Goal: Information Seeking & Learning: Learn about a topic

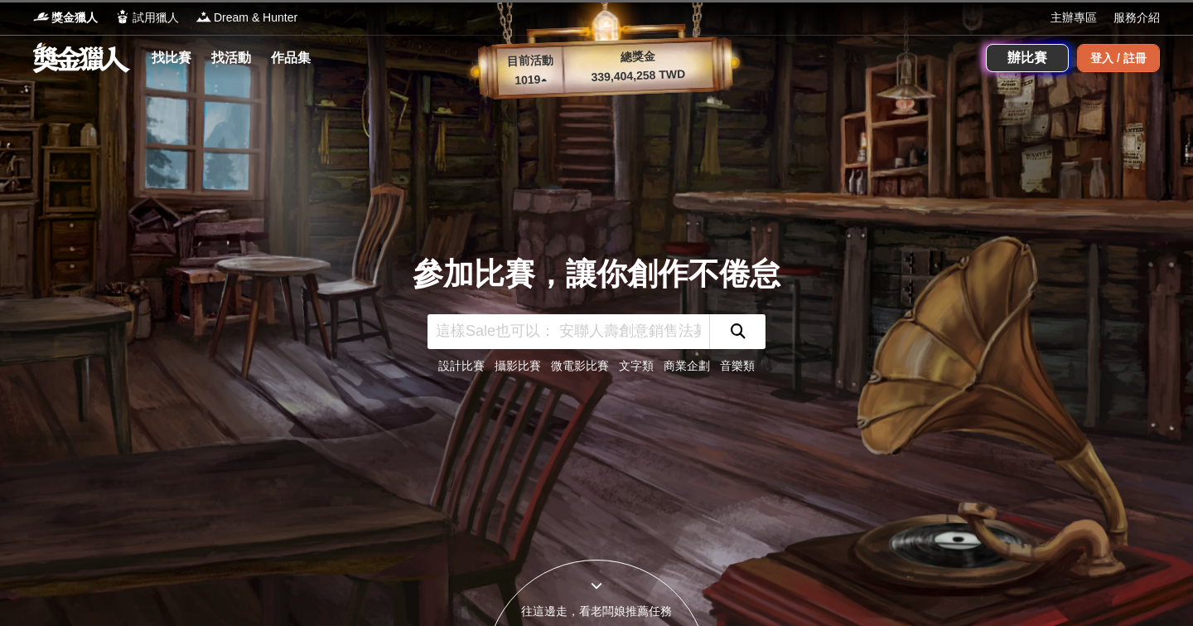
click at [1133, 64] on div "登入 / 註冊" at bounding box center [1118, 58] width 83 height 28
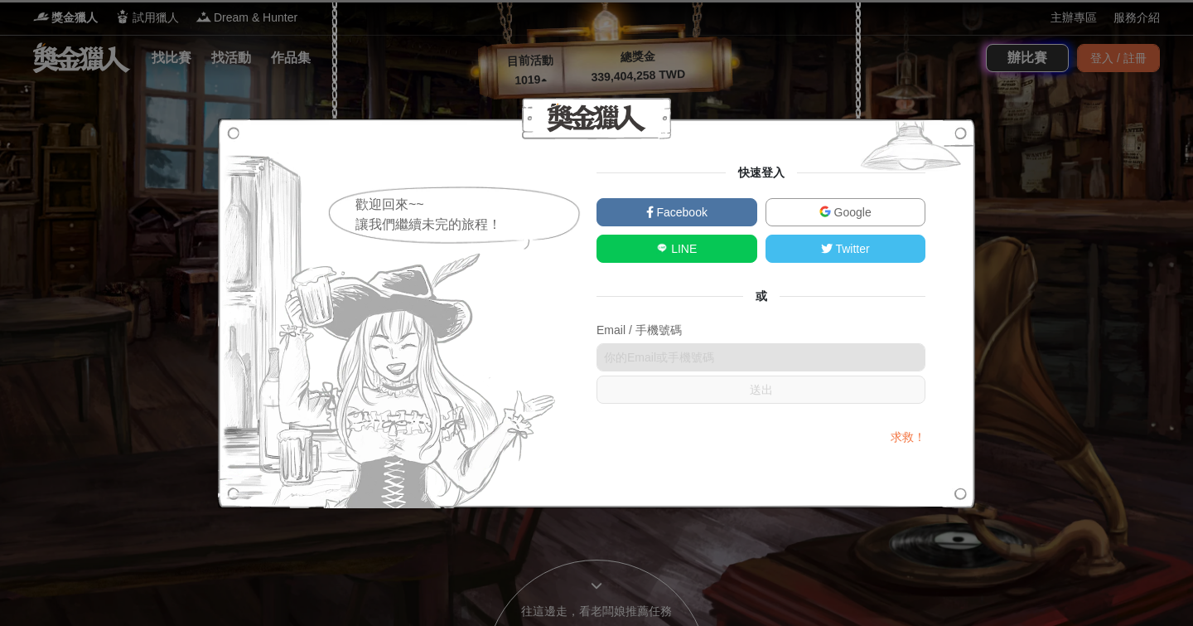
click at [831, 206] on span "Google" at bounding box center [851, 212] width 41 height 13
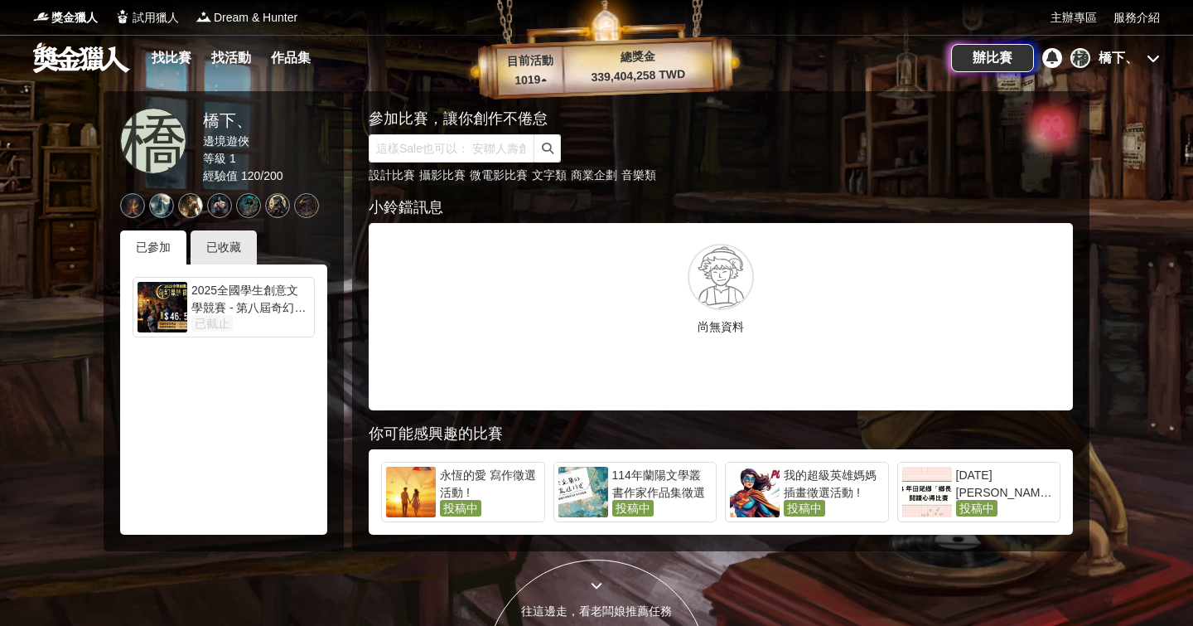
click at [105, 53] on link at bounding box center [81, 56] width 100 height 31
click at [173, 64] on link "找比賽" at bounding box center [171, 57] width 53 height 23
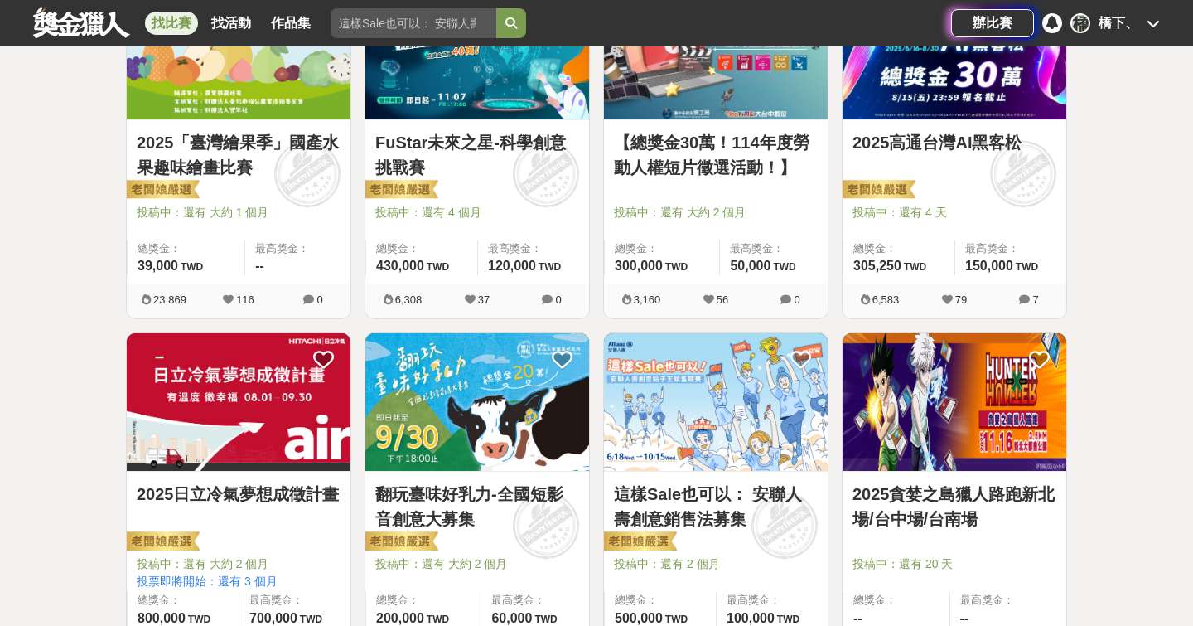
scroll to position [639, 0]
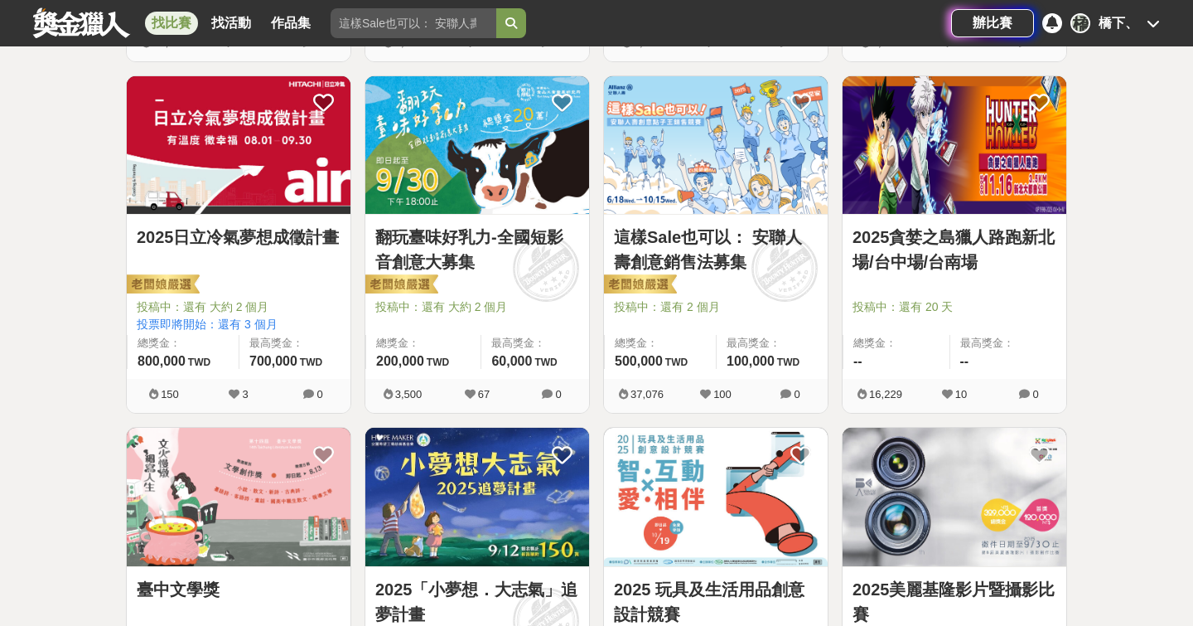
click at [971, 235] on link "2025貪婪之島獵人路跑新北場/台中場/台南場" at bounding box center [955, 250] width 204 height 50
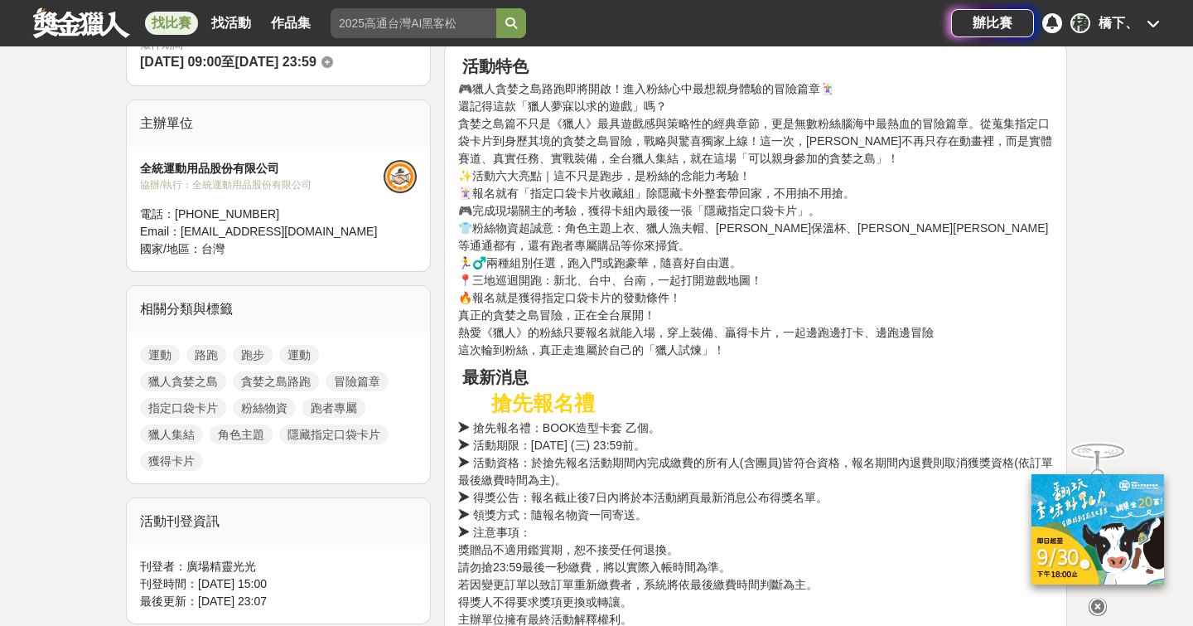
scroll to position [570, 0]
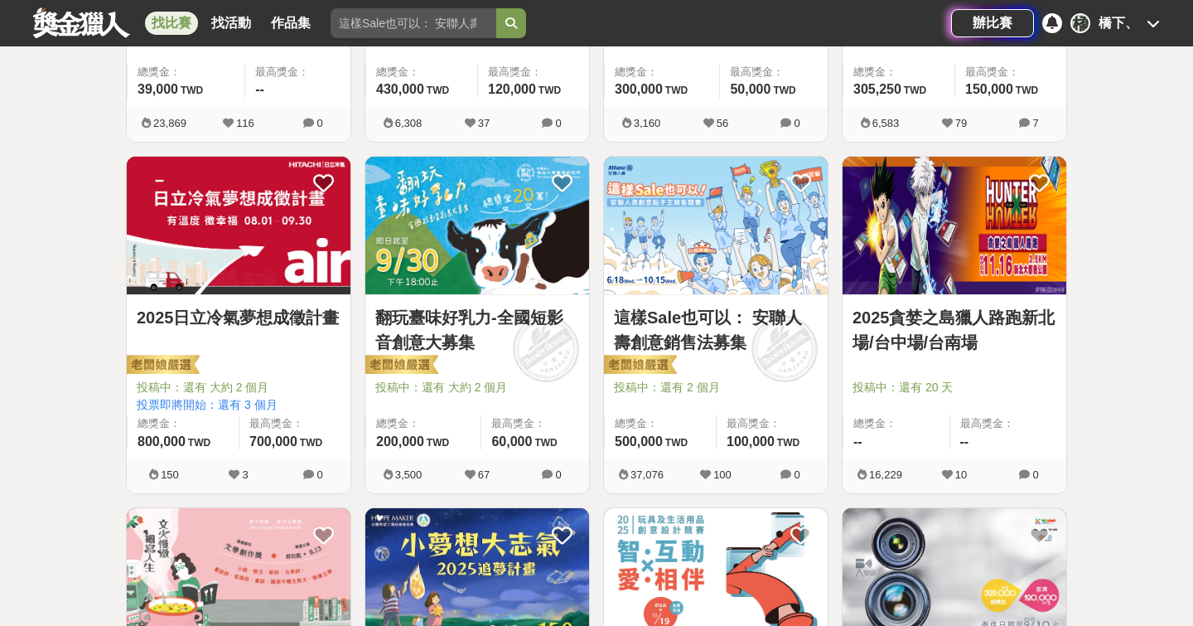
scroll to position [599, 0]
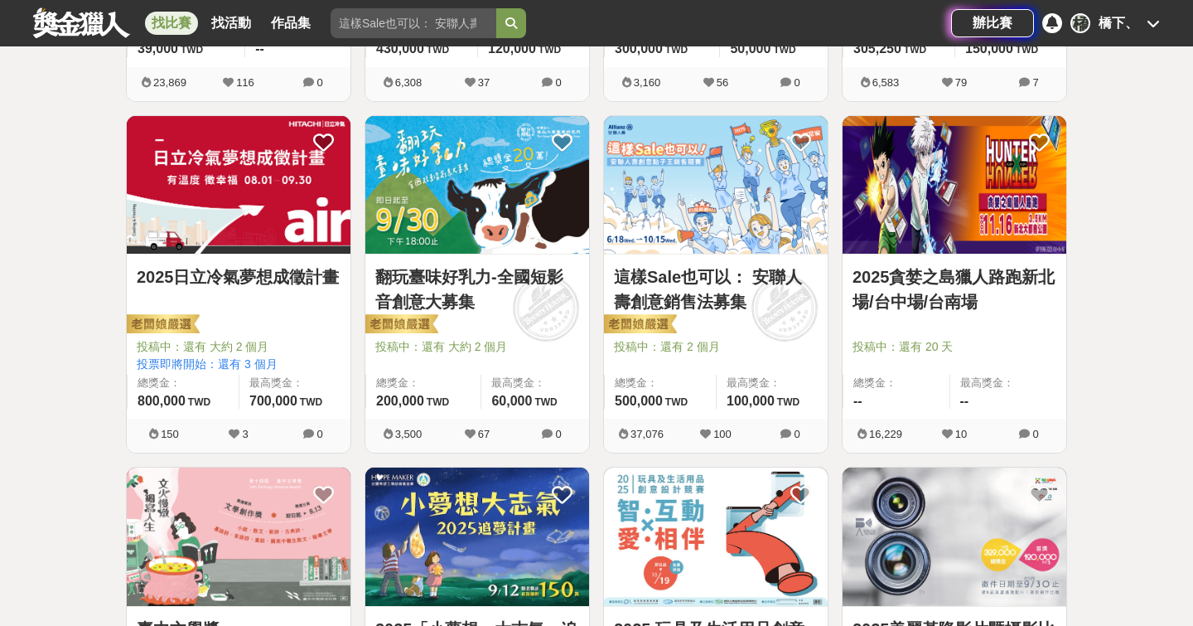
click at [967, 287] on link "2025貪婪之島獵人路跑新北場/台中場/台南場" at bounding box center [955, 289] width 204 height 50
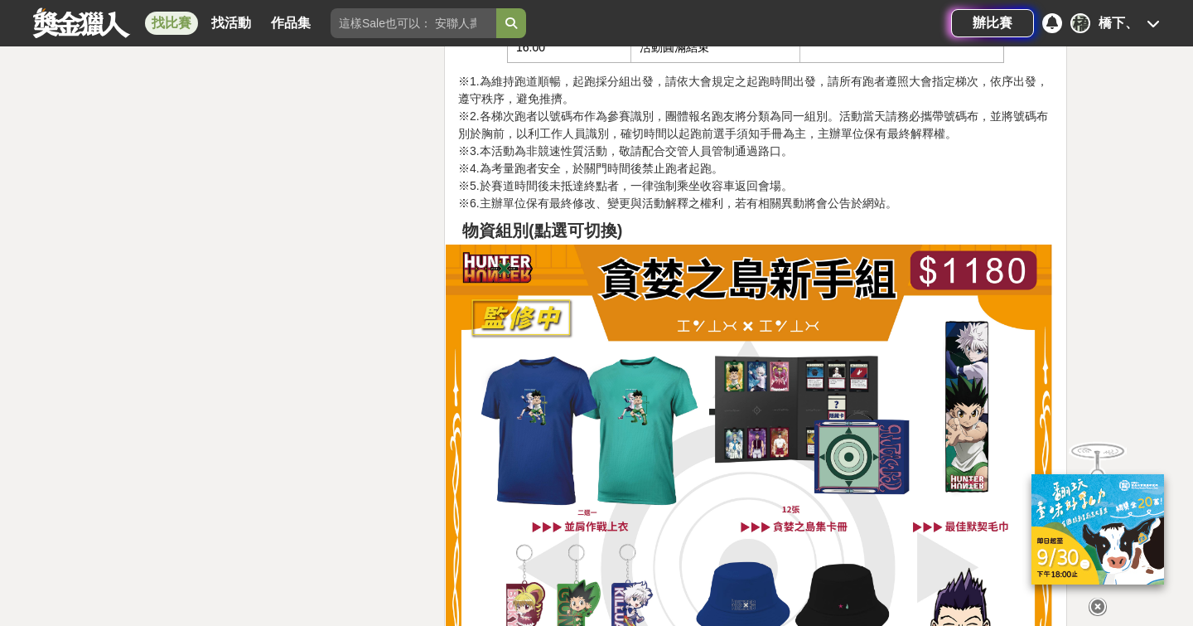
scroll to position [2747, 0]
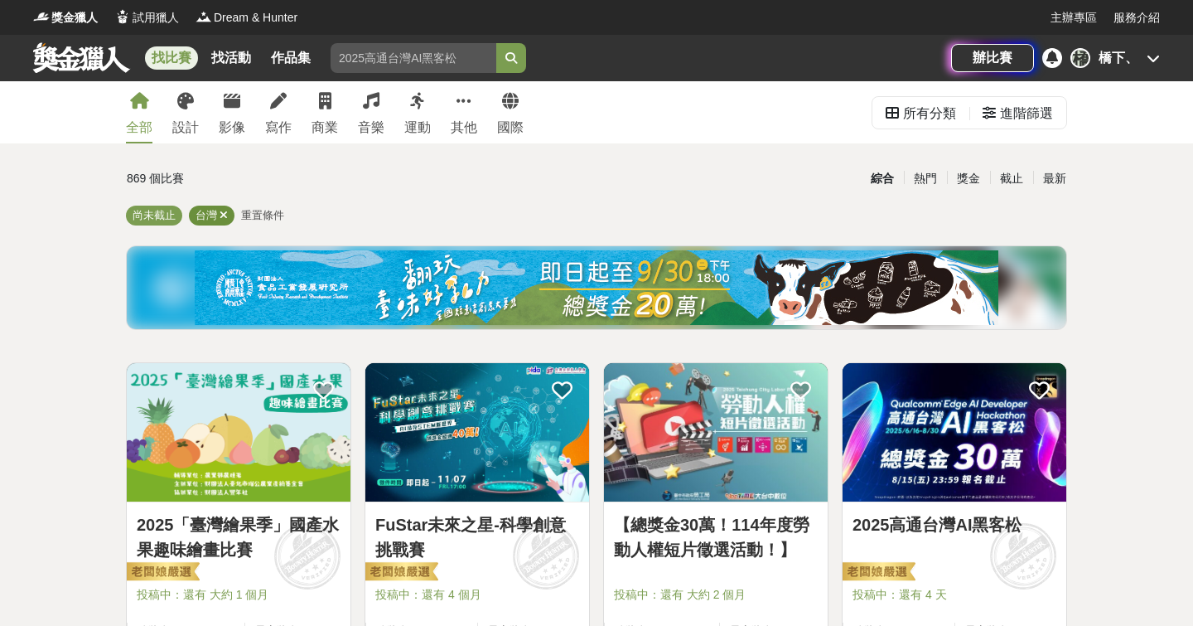
click at [224, 212] on icon at bounding box center [224, 215] width 8 height 11
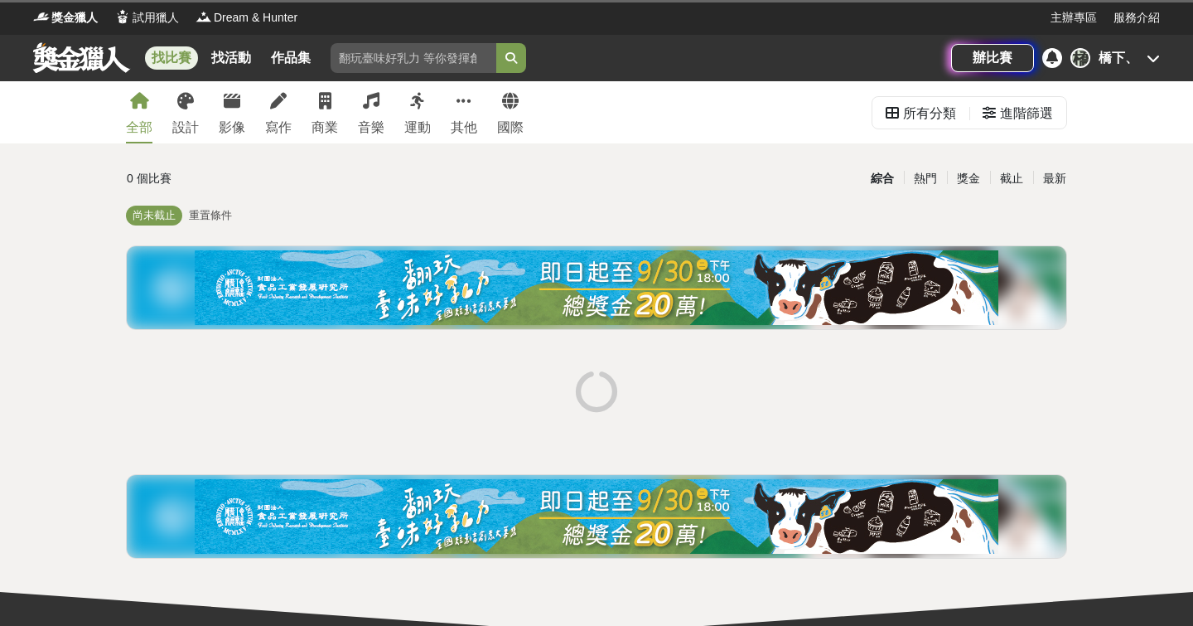
click at [230, 214] on span "重置條件" at bounding box center [210, 215] width 43 height 12
click at [225, 215] on icon at bounding box center [224, 215] width 8 height 11
click at [301, 122] on div "全部 設計 影像 寫作 商業 音樂 運動 其他 國際" at bounding box center [325, 112] width 418 height 62
click at [273, 122] on div "寫作" at bounding box center [278, 128] width 27 height 20
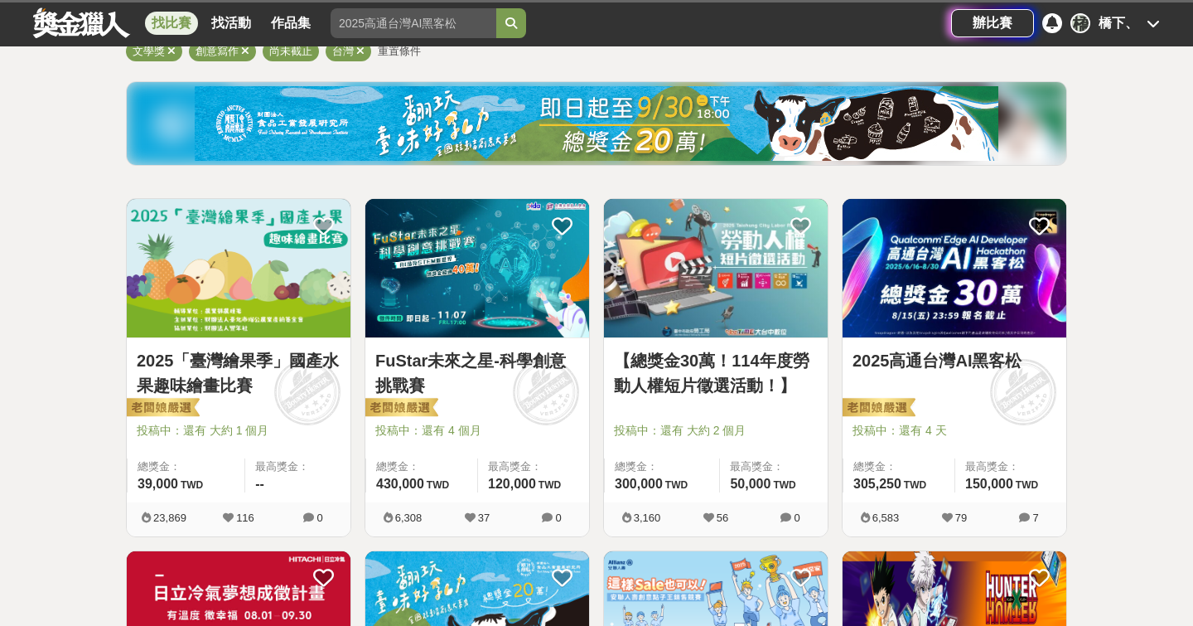
scroll to position [174, 0]
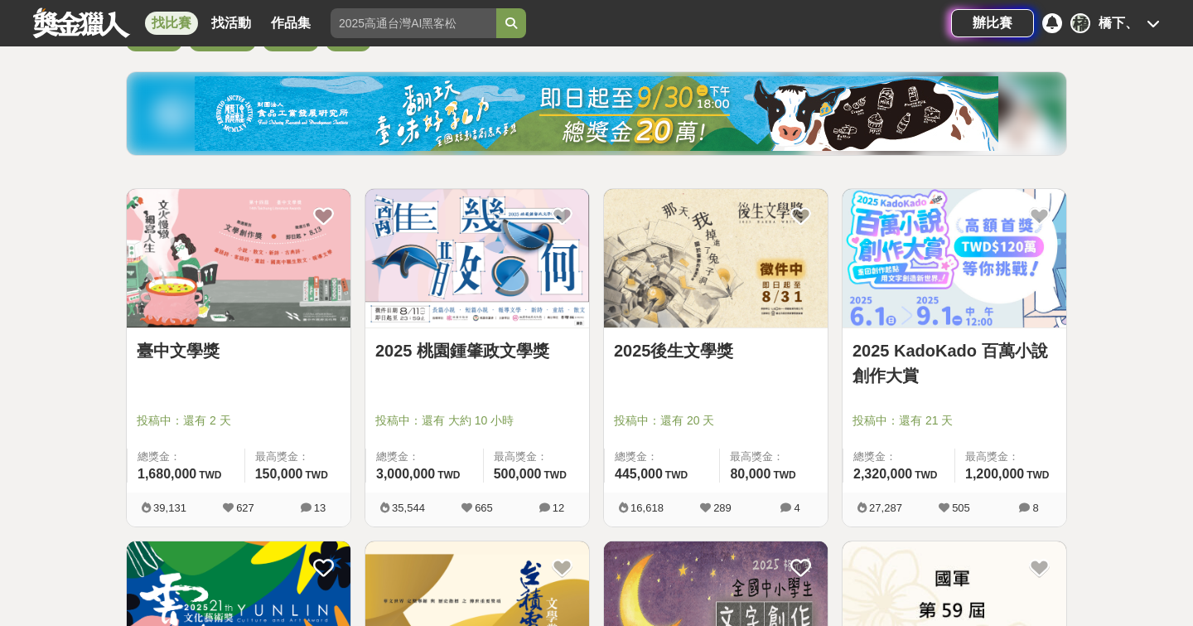
click at [932, 350] on link "2025 KadoKado 百萬小說創作大賞" at bounding box center [955, 363] width 204 height 50
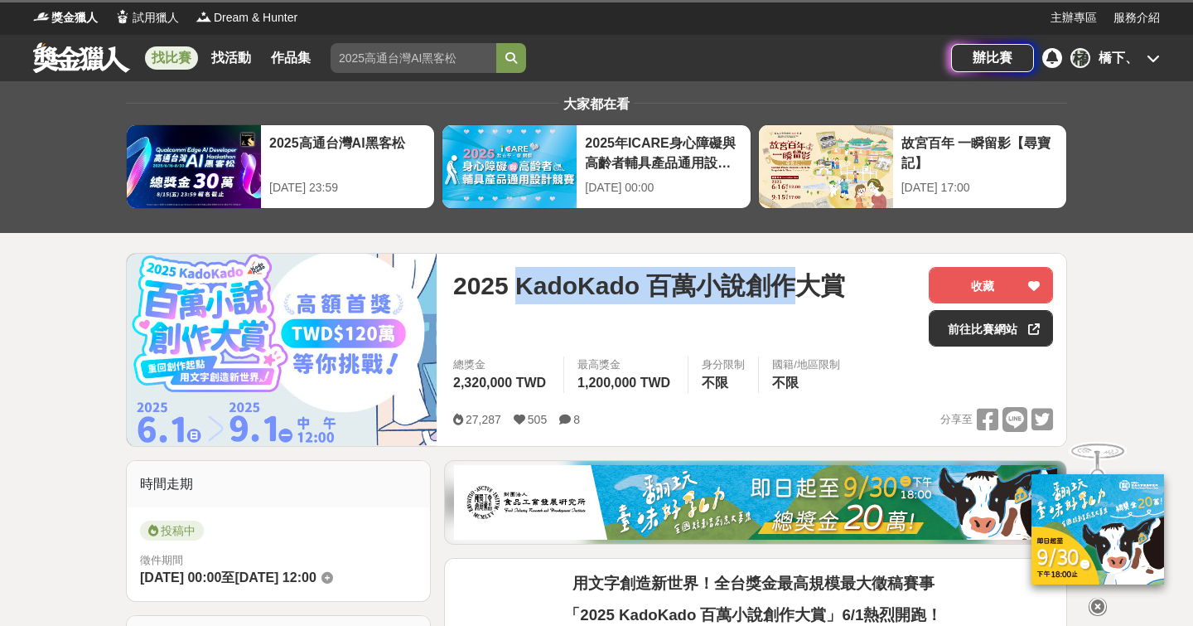
drag, startPoint x: 520, startPoint y: 284, endPoint x: 784, endPoint y: 296, distance: 264.6
click at [784, 296] on span "2025 KadoKado 百萬小說創作大賞" at bounding box center [649, 285] width 392 height 37
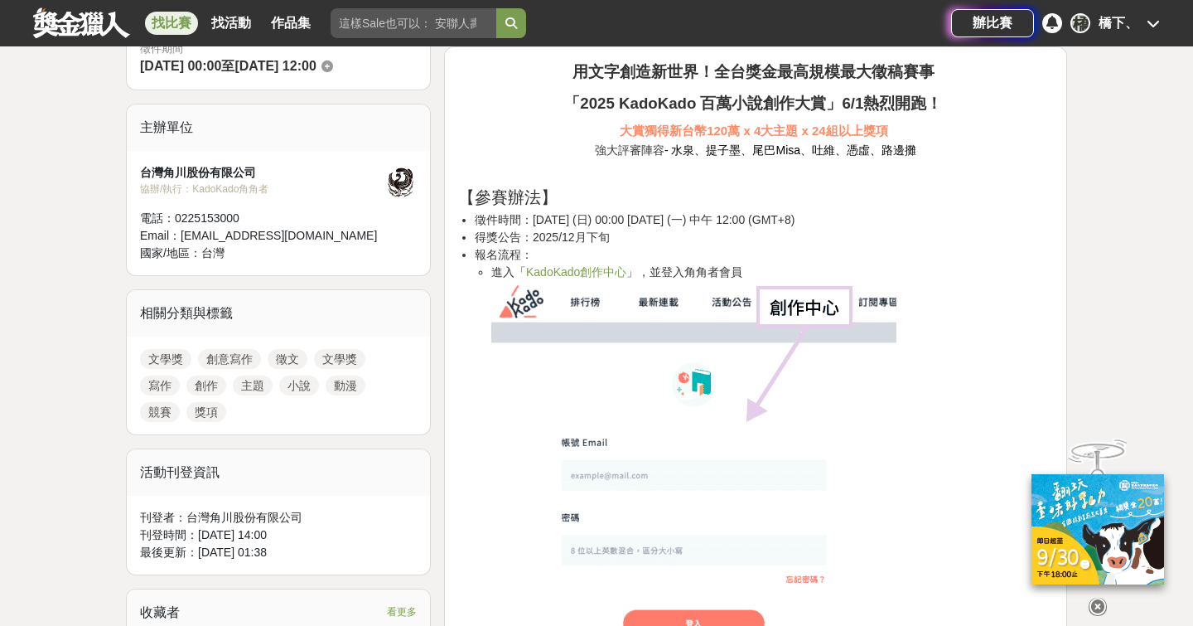
scroll to position [496, 0]
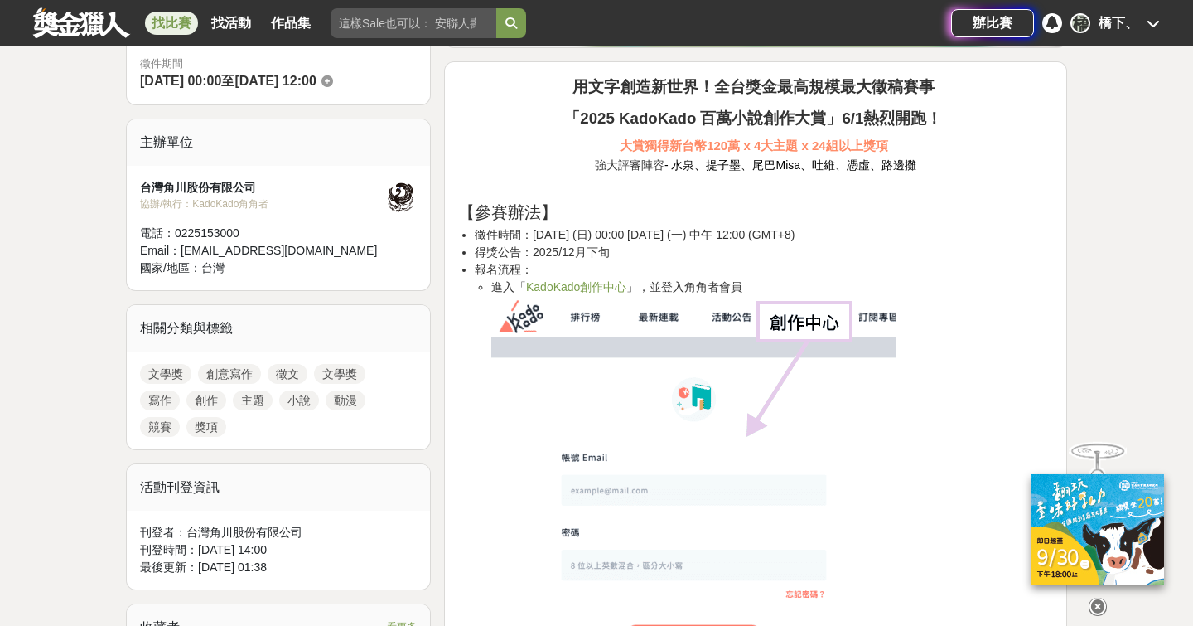
click at [609, 288] on link "KadoKado創作中心" at bounding box center [576, 286] width 100 height 13
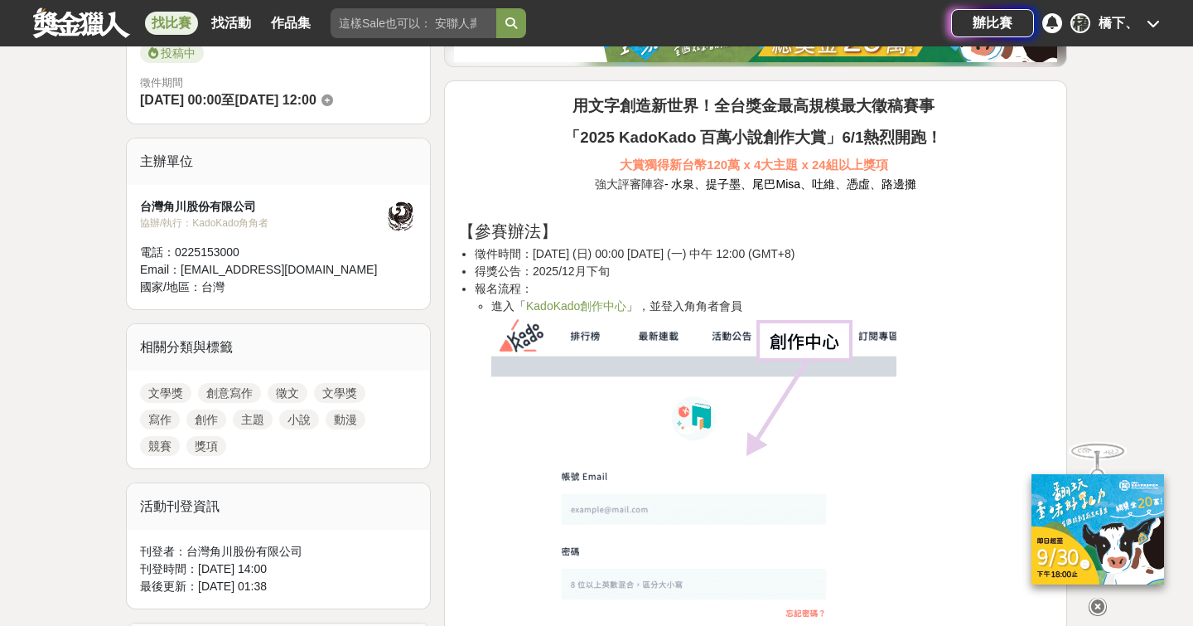
scroll to position [456, 0]
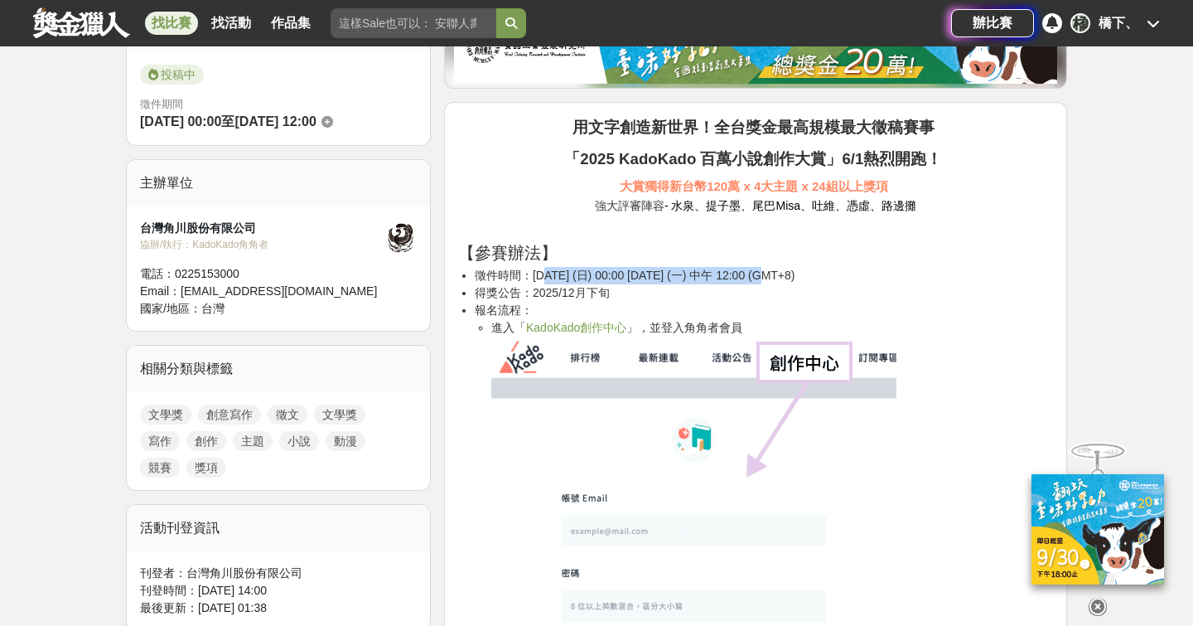
drag, startPoint x: 544, startPoint y: 270, endPoint x: 750, endPoint y: 272, distance: 206.4
click at [750, 272] on li "徵件時間：[DATE] (日) 00:00 [DATE] (一) 中午 12:00 (GMT+8)" at bounding box center [764, 275] width 578 height 17
drag, startPoint x: 746, startPoint y: 274, endPoint x: 859, endPoint y: 274, distance: 113.5
click at [859, 274] on li "徵件時間：[DATE] (日) 00:00 [DATE] (一) 中午 12:00 (GMT+8)" at bounding box center [764, 275] width 578 height 17
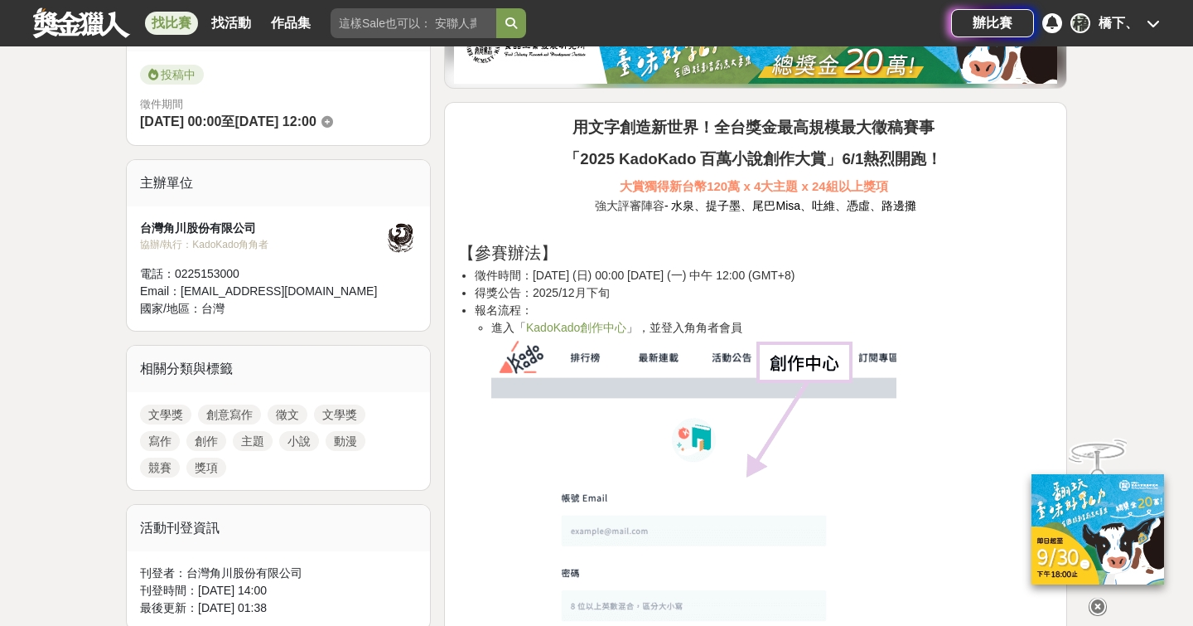
click at [859, 274] on li "徵件時間：[DATE] (日) 00:00 [DATE] (一) 中午 12:00 (GMT+8)" at bounding box center [764, 275] width 578 height 17
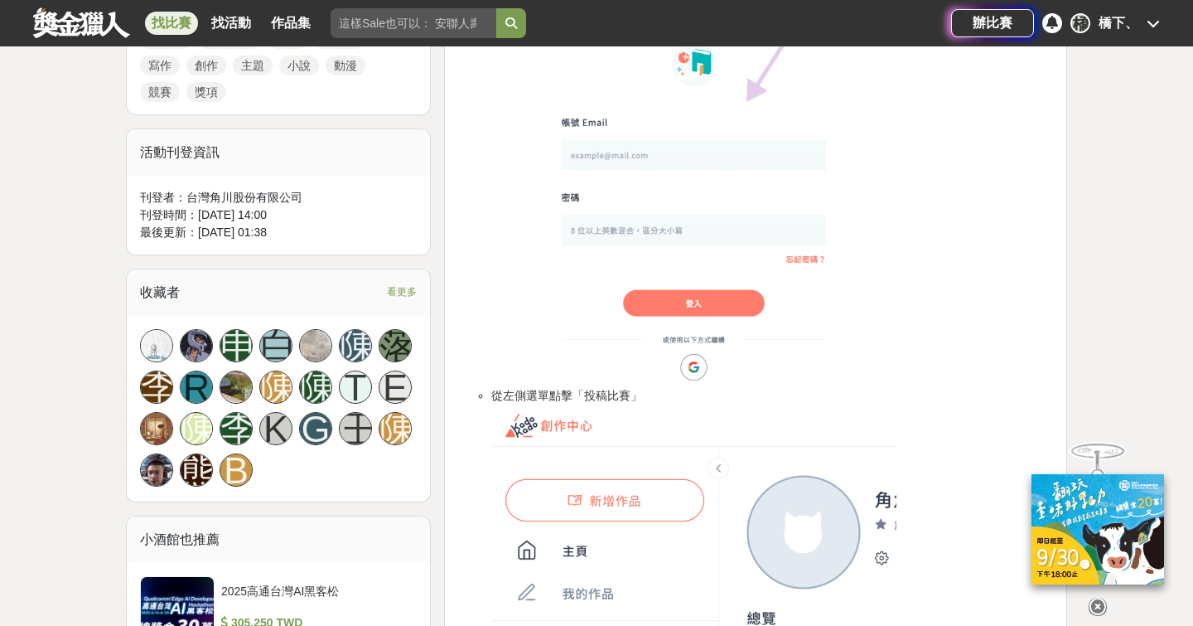
scroll to position [571, 0]
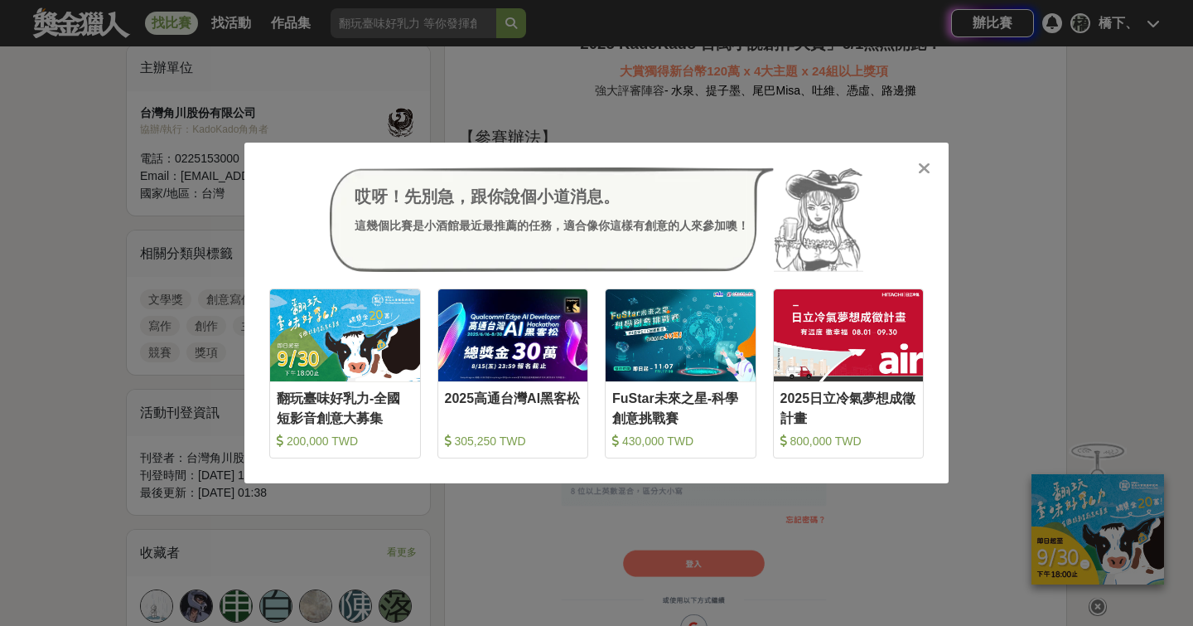
click at [922, 165] on icon at bounding box center [924, 168] width 12 height 17
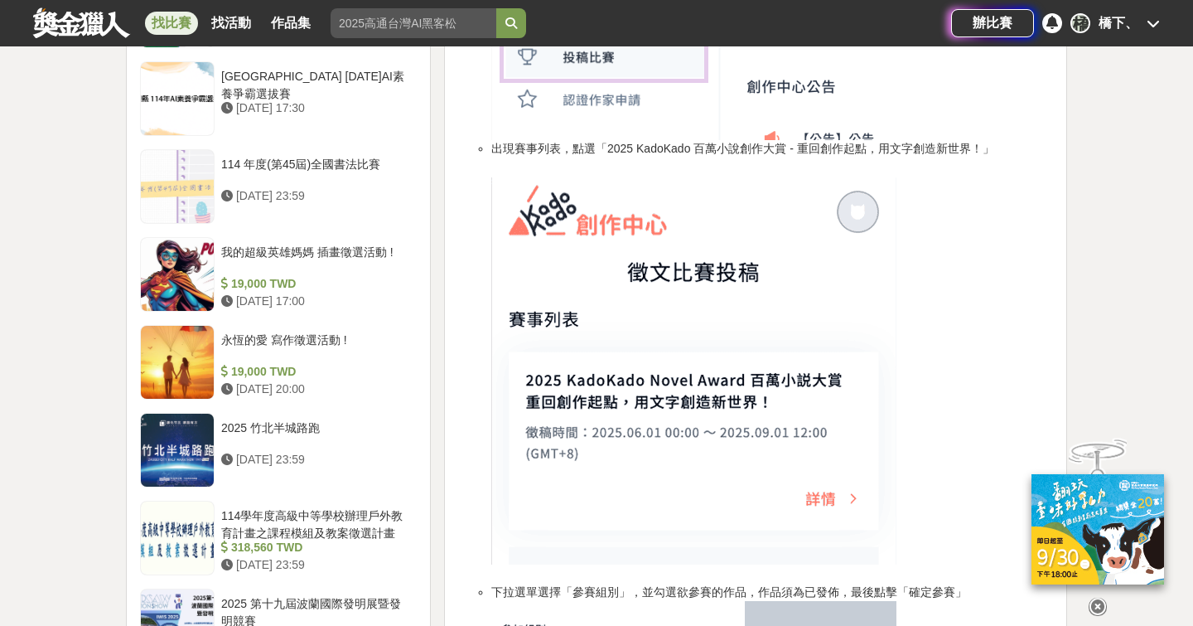
scroll to position [1687, 0]
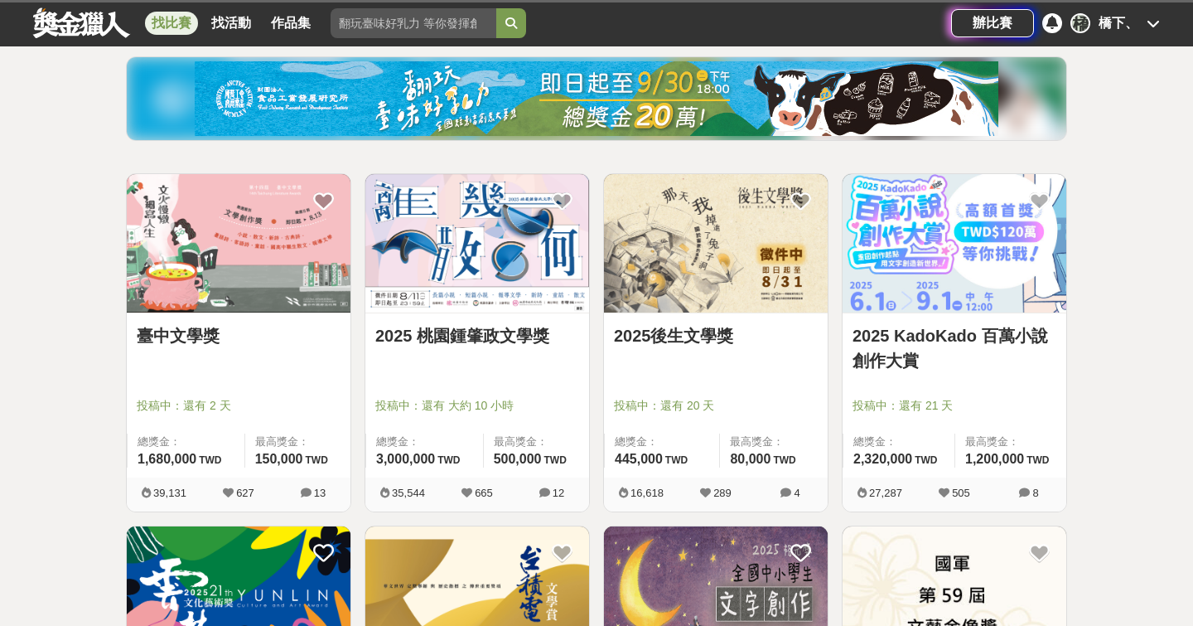
scroll to position [174, 0]
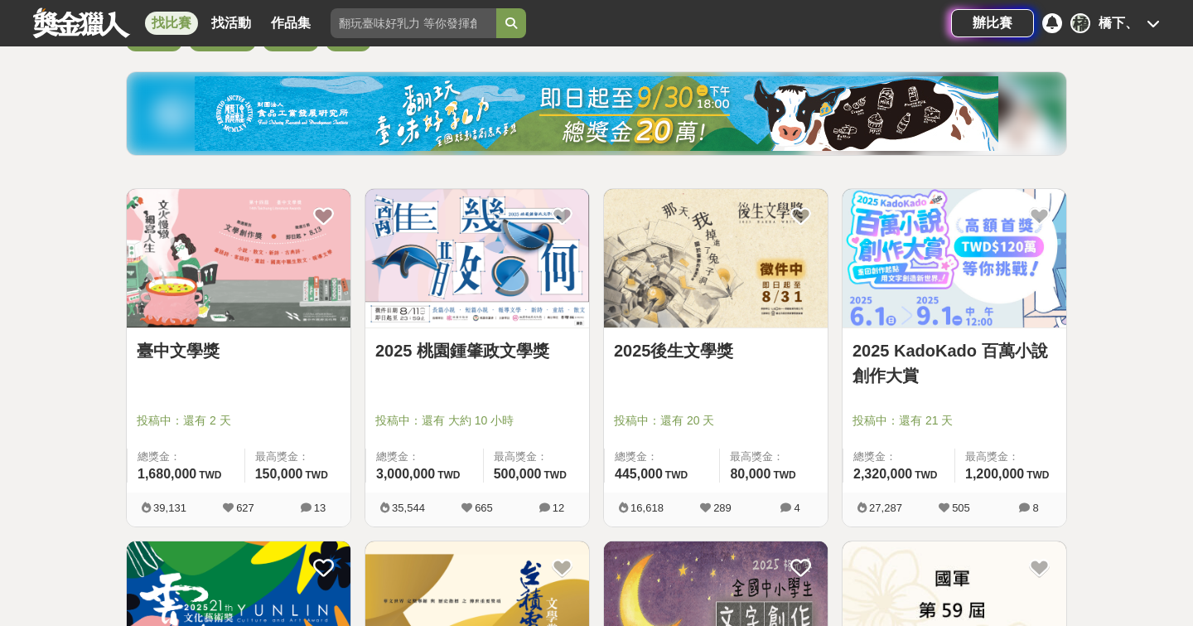
click at [457, 379] on div "2025 桃園鍾肇政文學獎" at bounding box center [477, 360] width 204 height 44
click at [488, 358] on link "2025 桃園鍾肇政文學獎" at bounding box center [477, 350] width 204 height 25
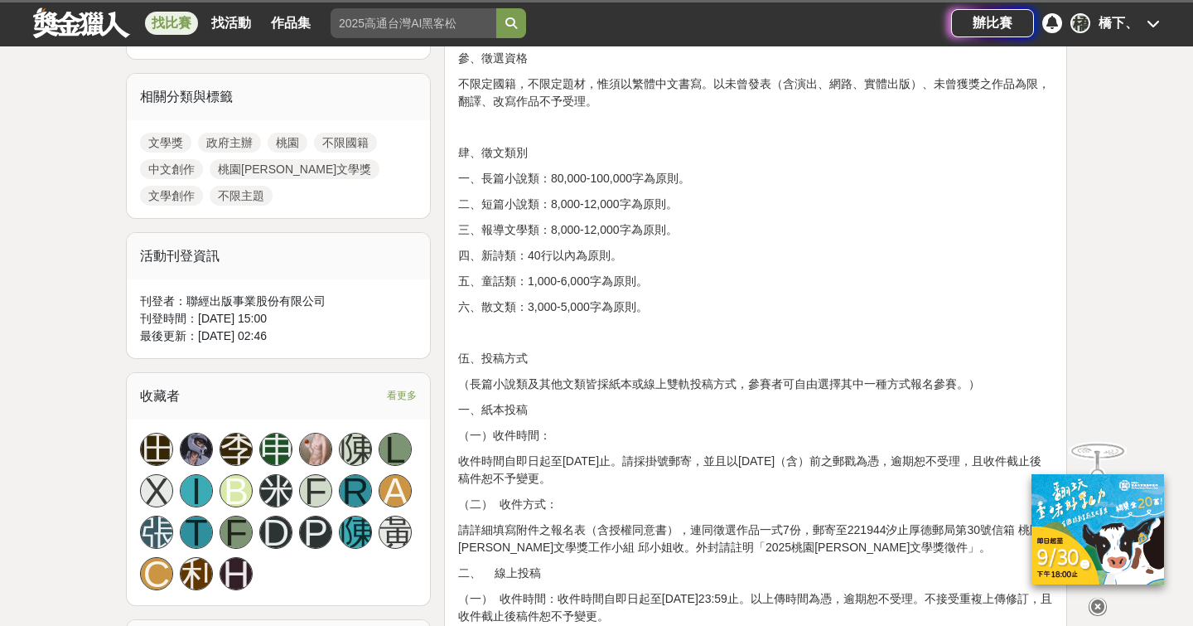
scroll to position [729, 0]
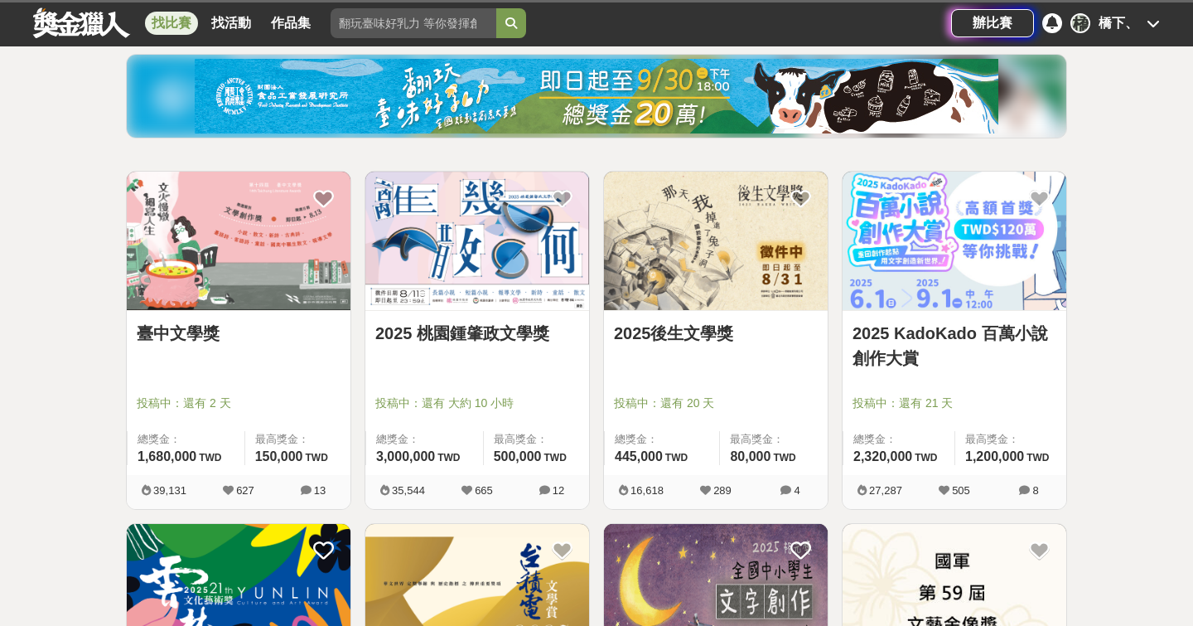
scroll to position [174, 0]
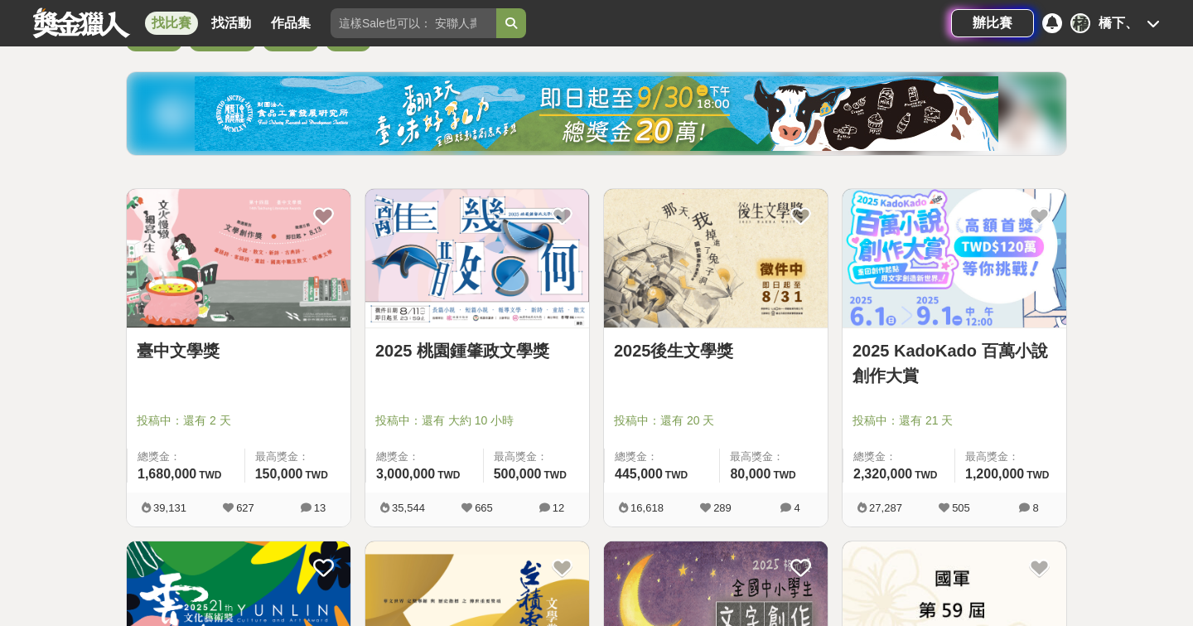
click at [996, 365] on link "2025 KadoKado 百萬小說創作大賞" at bounding box center [955, 363] width 204 height 50
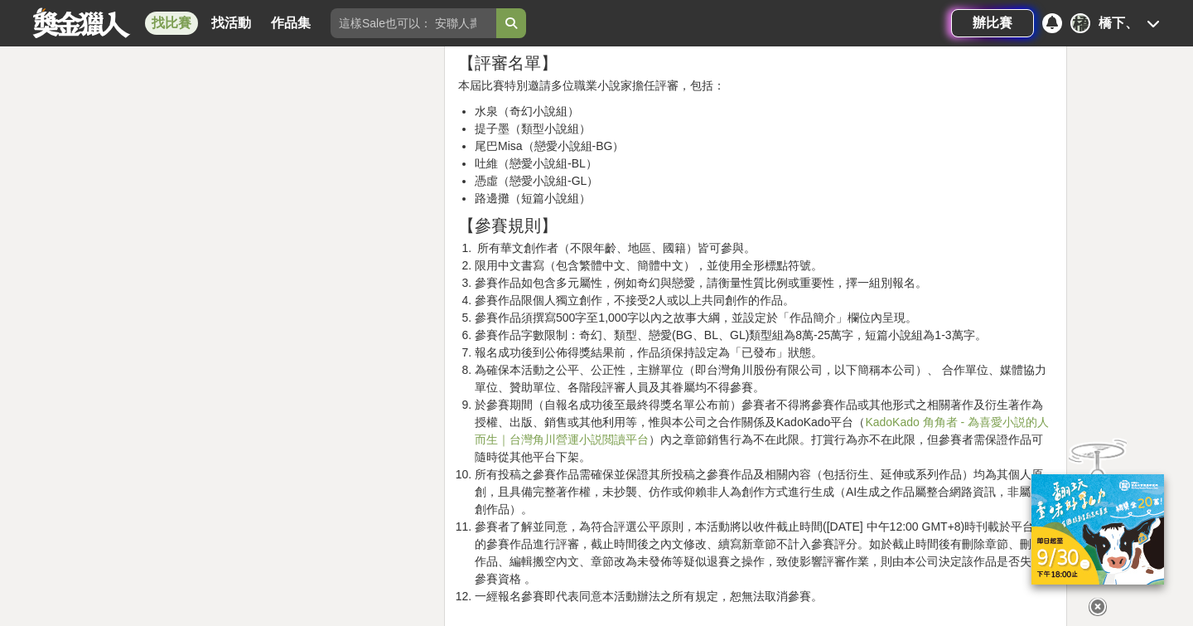
scroll to position [2511, 0]
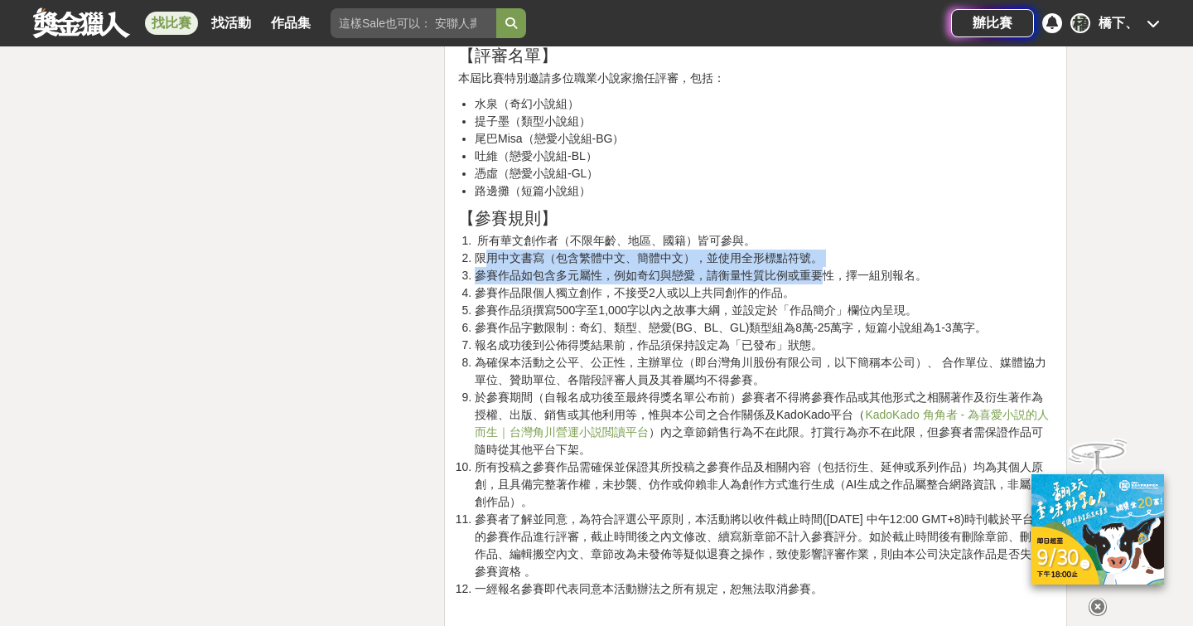
drag, startPoint x: 484, startPoint y: 256, endPoint x: 823, endPoint y: 278, distance: 339.6
click at [823, 278] on ol "所有華文創作者（不限年齡、地區、國籍）皆可參與。 限用中文書寫（包含繁體中文、簡體中文），並使用全形標點符號。 參賽作品如包含多元屬性，例如奇幻與戀愛，請衡量…" at bounding box center [755, 414] width 595 height 365
click at [665, 277] on li "參賽作品如包含多元屬性，例如奇幻與戀愛，請衡量性質比例或重要性，擇一組別報名。" at bounding box center [764, 275] width 578 height 17
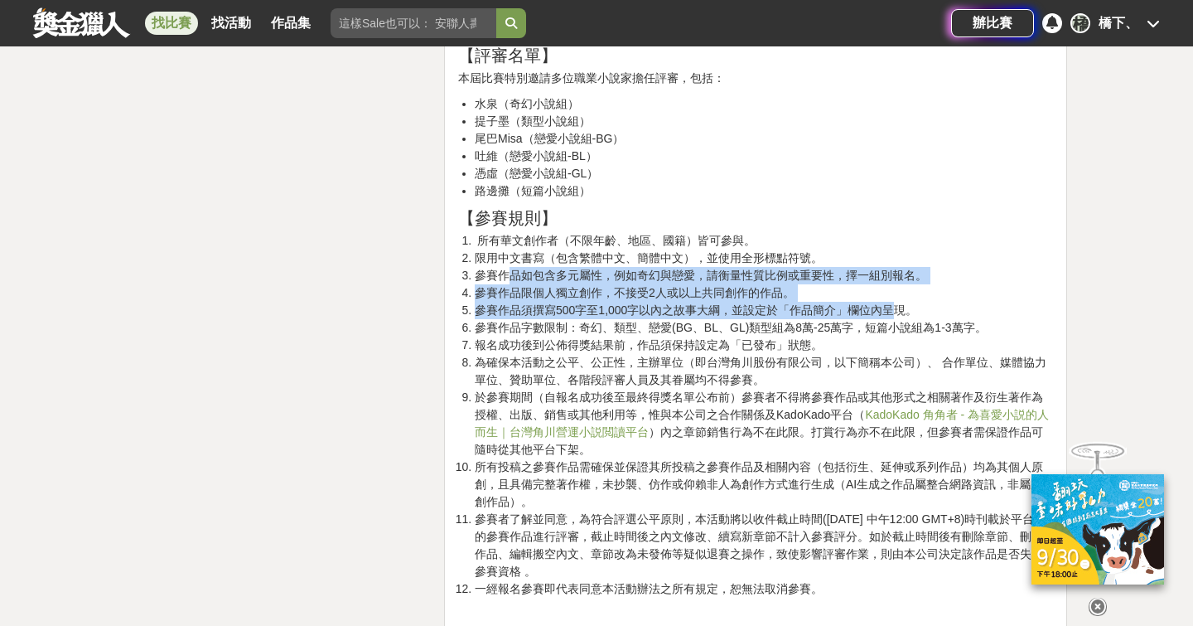
drag, startPoint x: 506, startPoint y: 275, endPoint x: 904, endPoint y: 303, distance: 399.6
click at [901, 304] on ol "所有華文創作者（不限年齡、地區、國籍）皆可參與。 限用中文書寫（包含繁體中文、簡體中文），並使用全形標點符號。 參賽作品如包含多元屬性，例如奇幻與戀愛，請衡量…" at bounding box center [755, 414] width 595 height 365
click at [907, 303] on li "參賽作品須撰寫500字至1,000字以內之故事大綱，並設定於「作品簡介」欄位內呈現。" at bounding box center [764, 310] width 578 height 17
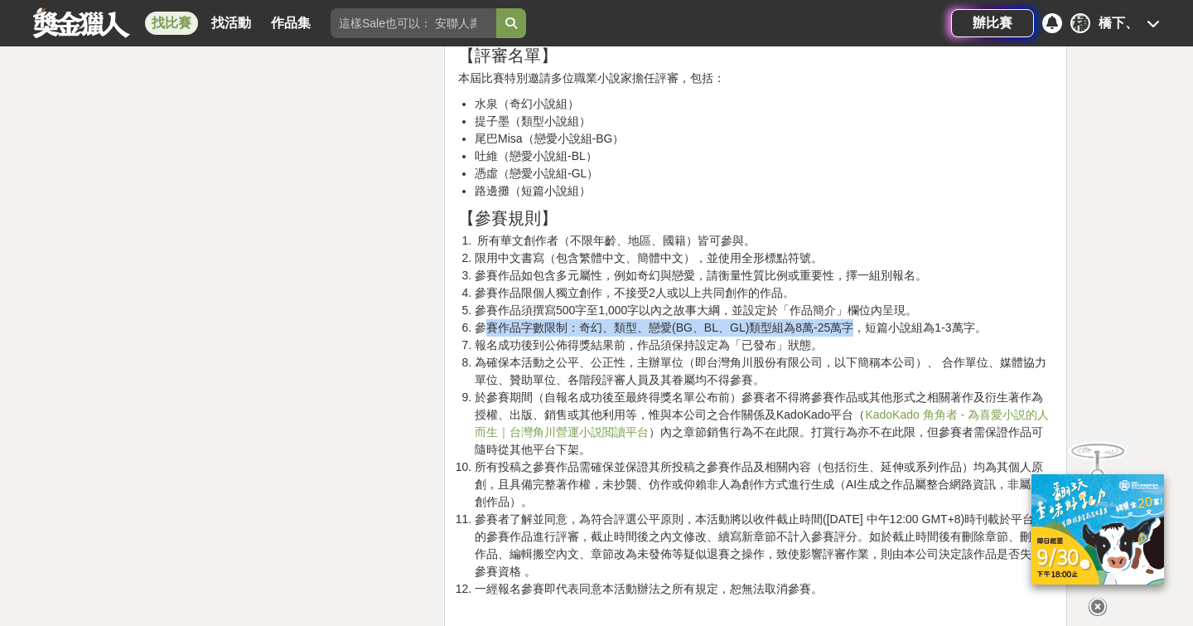
drag, startPoint x: 483, startPoint y: 325, endPoint x: 851, endPoint y: 329, distance: 368.0
click at [851, 329] on li "參賽作品字數限制：奇幻、類型、戀愛(BG、BL、GL)類型組為8萬-25萬字，短篇小說組為1-3萬字。" at bounding box center [764, 327] width 578 height 17
drag, startPoint x: 796, startPoint y: 327, endPoint x: 852, endPoint y: 328, distance: 55.5
click at [852, 328] on li "參賽作品字數限制：奇幻、類型、戀愛(BG、BL、GL)類型組為8萬-25萬字，短篇小說組為1-3萬字。" at bounding box center [764, 327] width 578 height 17
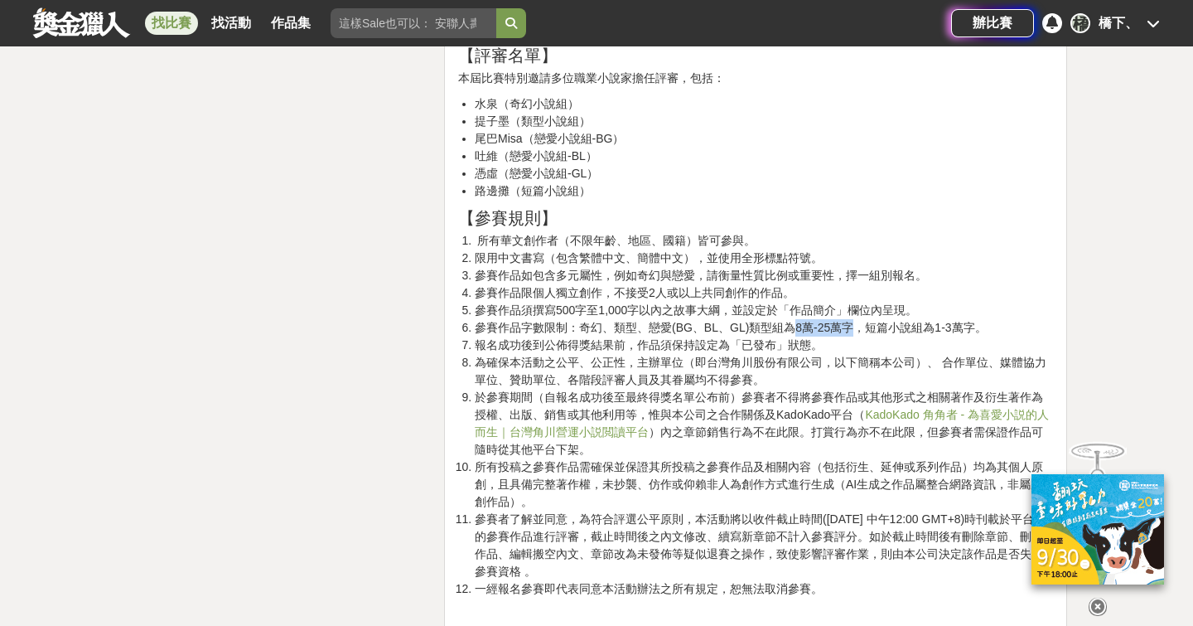
copy li "8萬-25萬字"
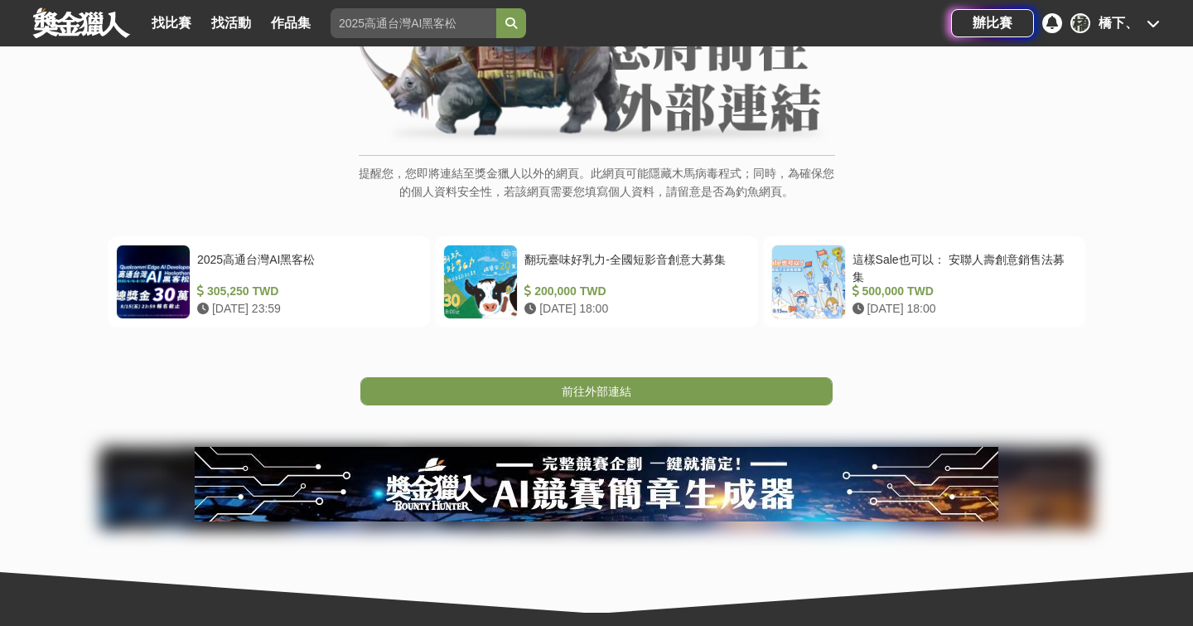
scroll to position [205, 0]
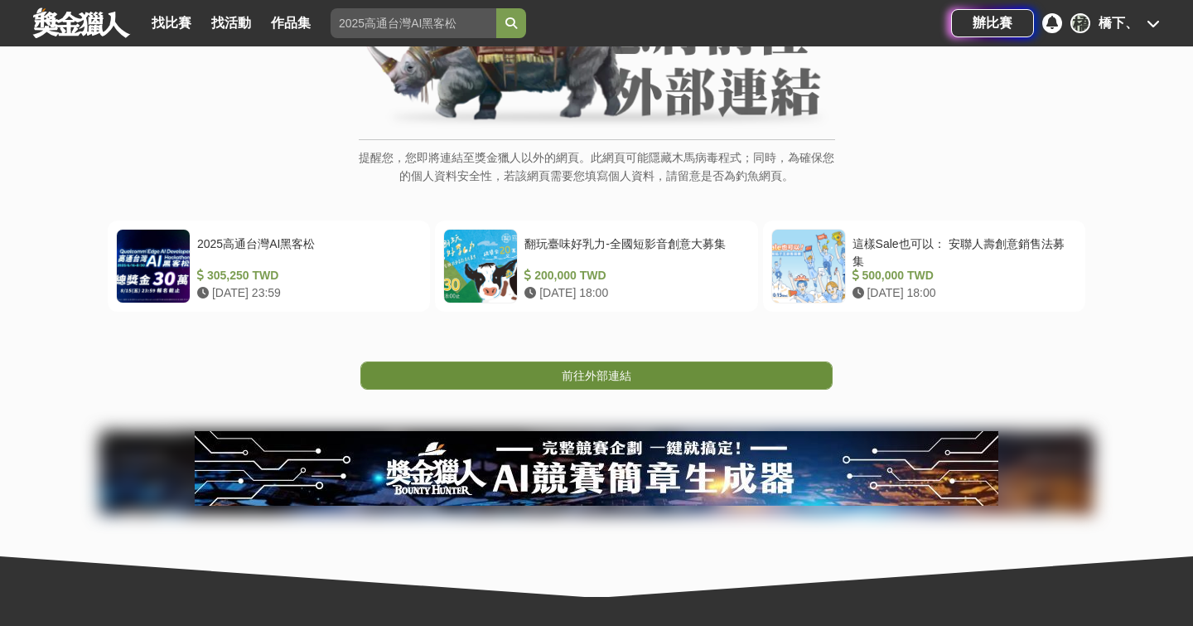
click at [578, 379] on span "前往外部連結" at bounding box center [597, 375] width 70 height 13
